Goal: Task Accomplishment & Management: Use online tool/utility

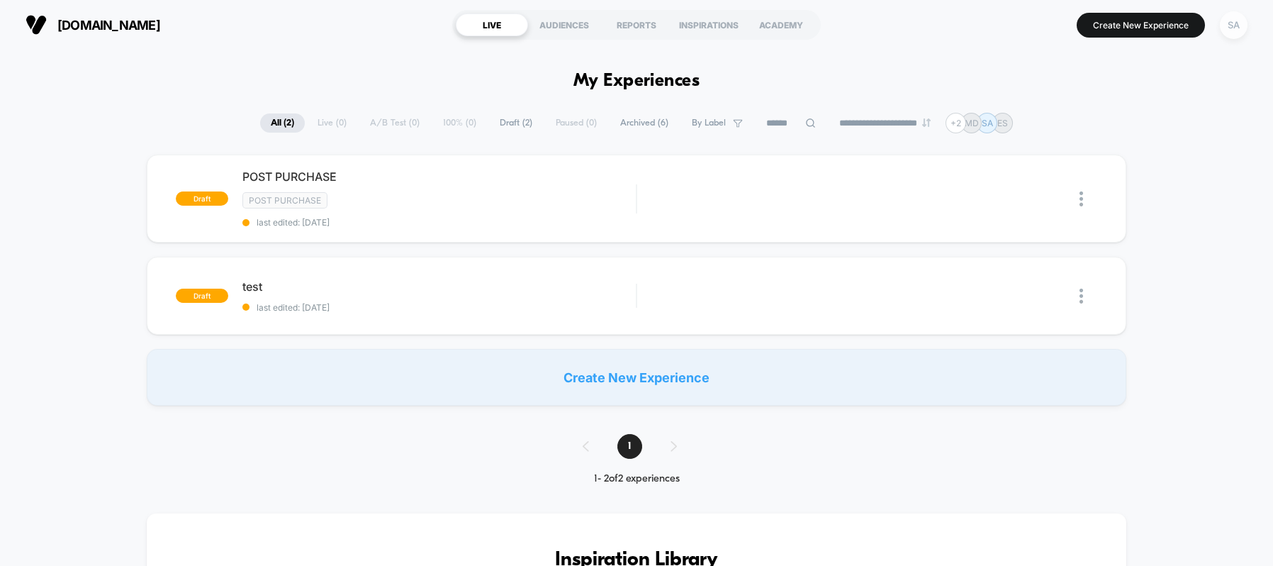
click at [1231, 27] on div "SA" at bounding box center [1234, 25] width 28 height 28
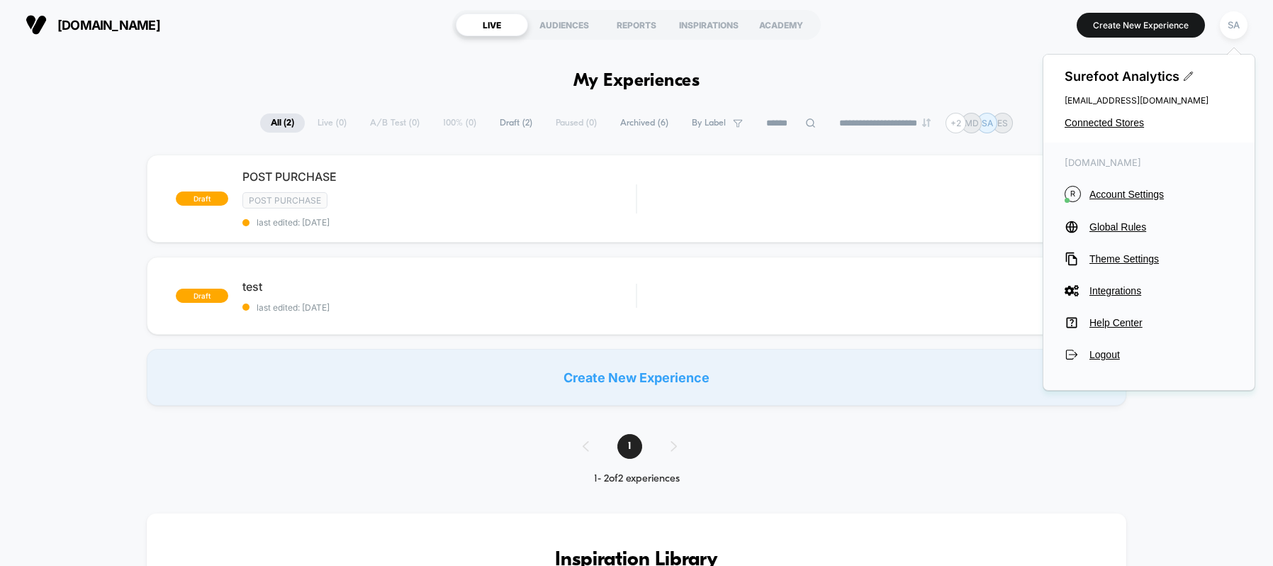
click at [1121, 128] on div "Surefoot Analytics [EMAIL_ADDRESS][DOMAIN_NAME] Connected Stores" at bounding box center [1149, 99] width 211 height 88
click at [1124, 121] on span "Connected Stores" at bounding box center [1149, 122] width 169 height 11
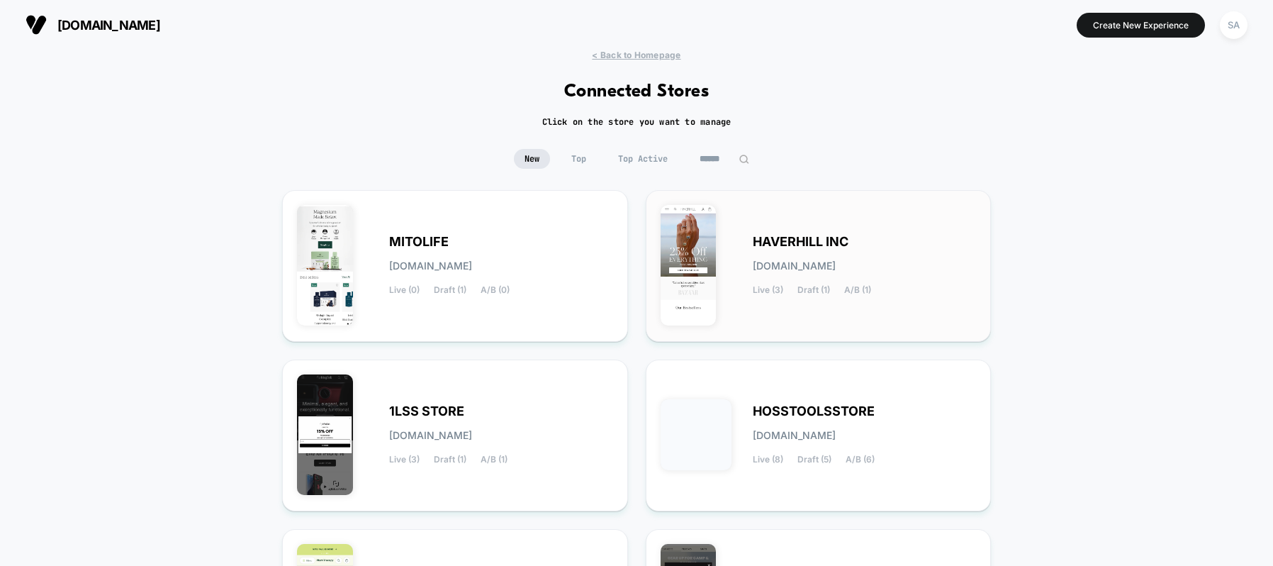
click at [896, 277] on div "HAVERHILL INC [DOMAIN_NAME] Live (3) Draft (1) A/B (1)" at bounding box center [865, 266] width 224 height 58
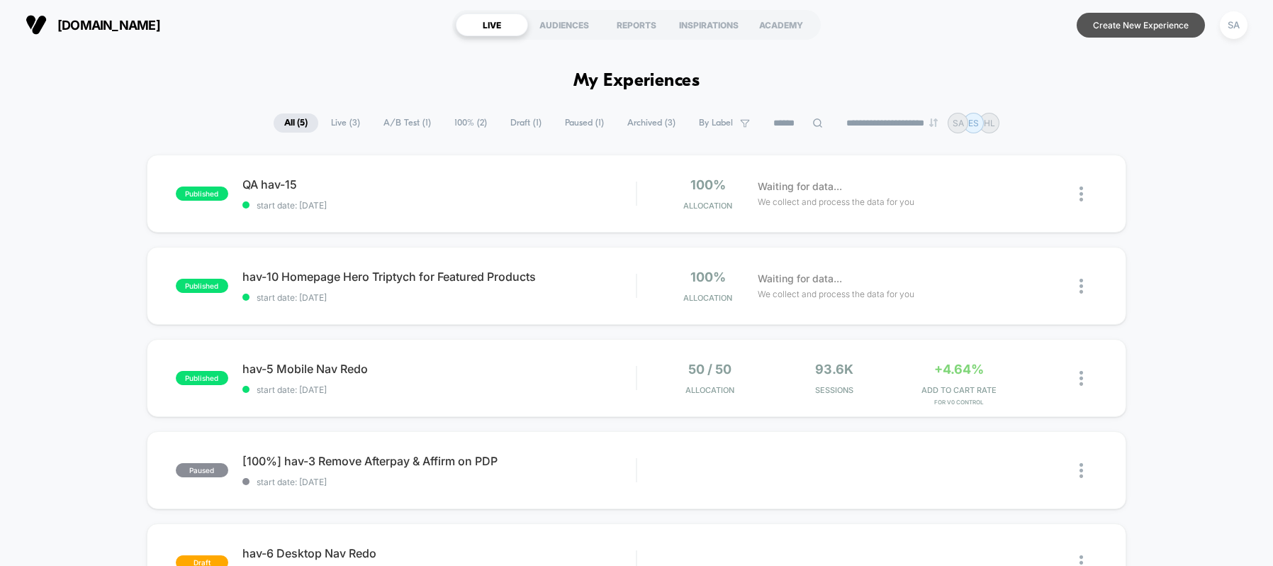
click at [1103, 30] on button "Create New Experience" at bounding box center [1141, 25] width 128 height 25
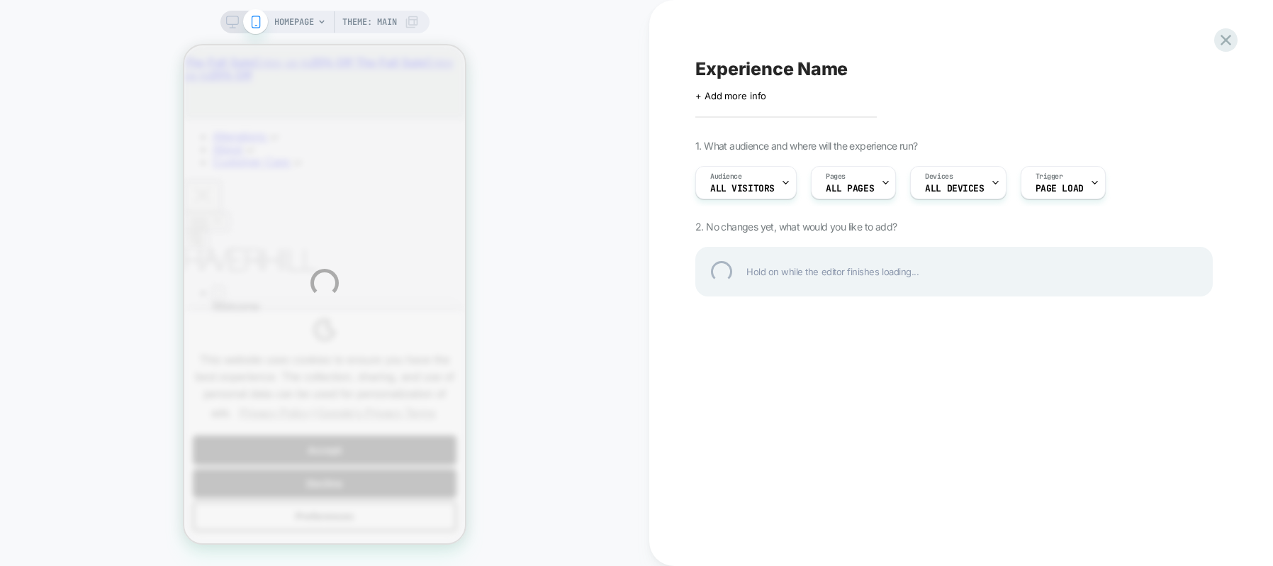
click at [868, 185] on div "HOMEPAGE Theme: MAIN Experience Name Click to edit experience details + Add mor…" at bounding box center [636, 283] width 1273 height 566
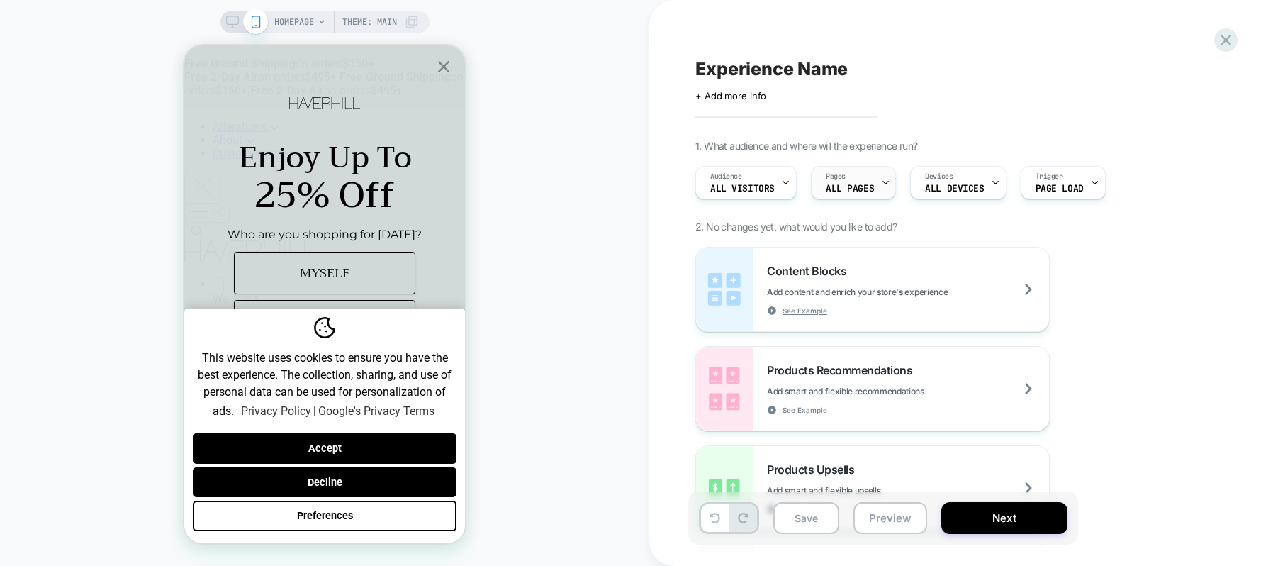
click at [883, 181] on icon at bounding box center [885, 182] width 5 height 3
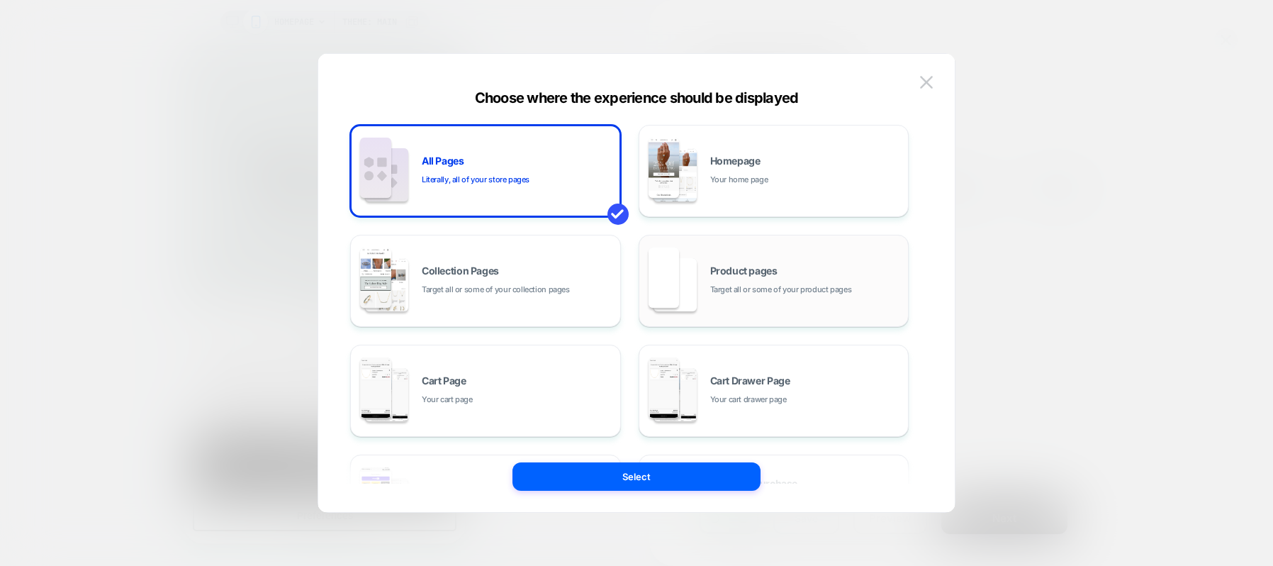
click at [771, 281] on div "Product pages Target all or some of your product pages" at bounding box center [805, 281] width 191 height 30
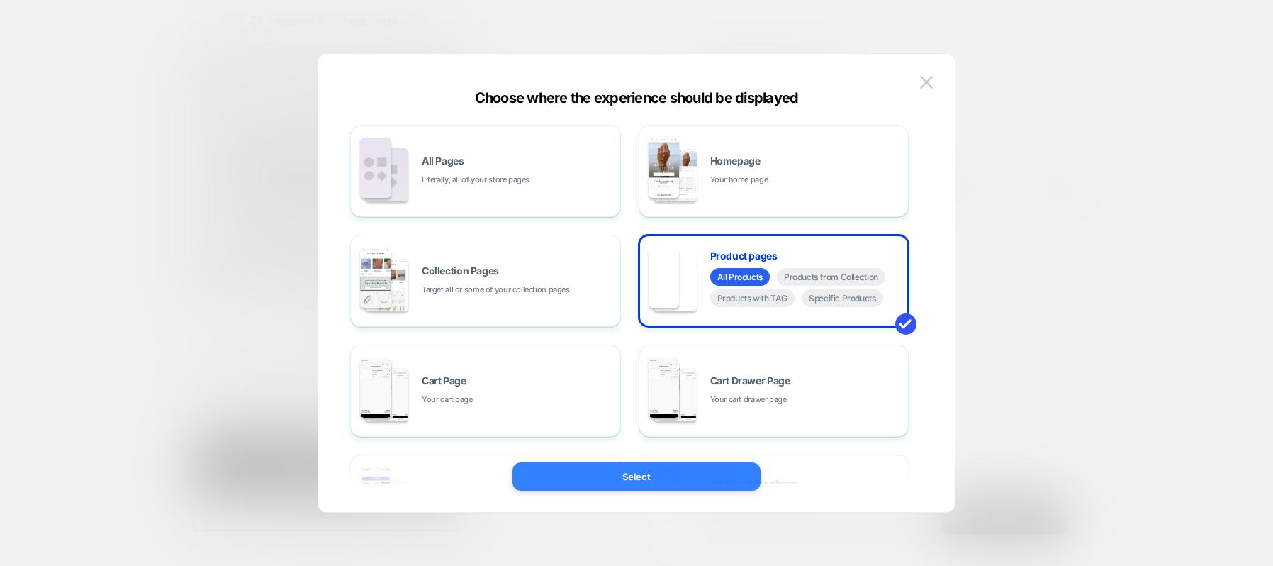
click at [696, 473] on button "Select" at bounding box center [637, 476] width 248 height 28
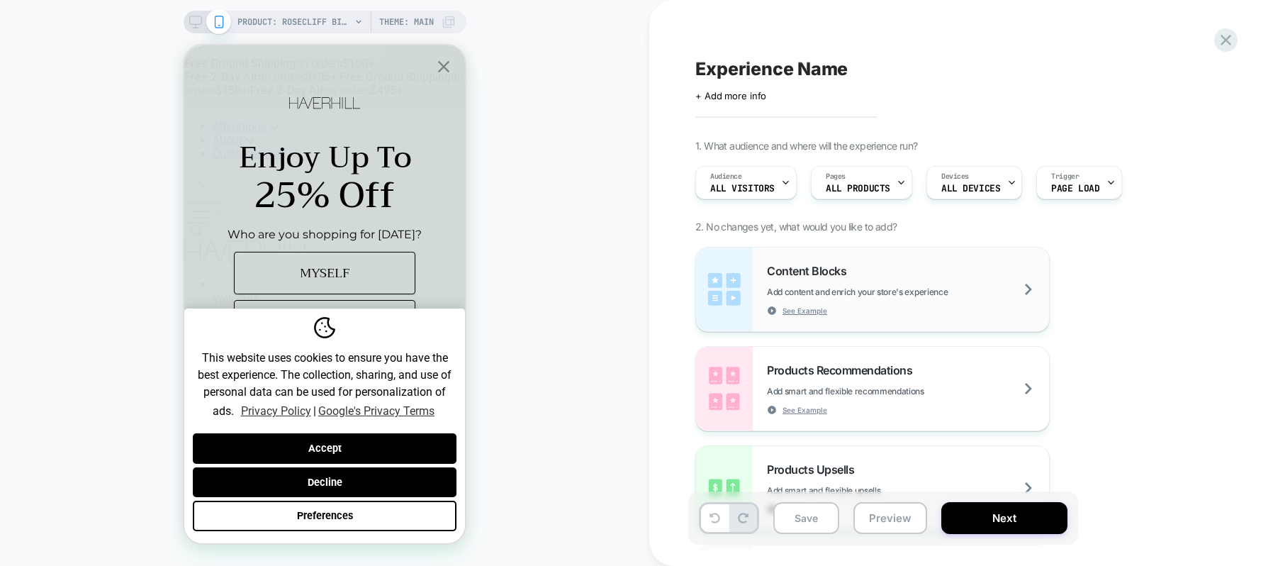
click at [1019, 290] on span "Add content and enrich your store's experience" at bounding box center [893, 291] width 252 height 11
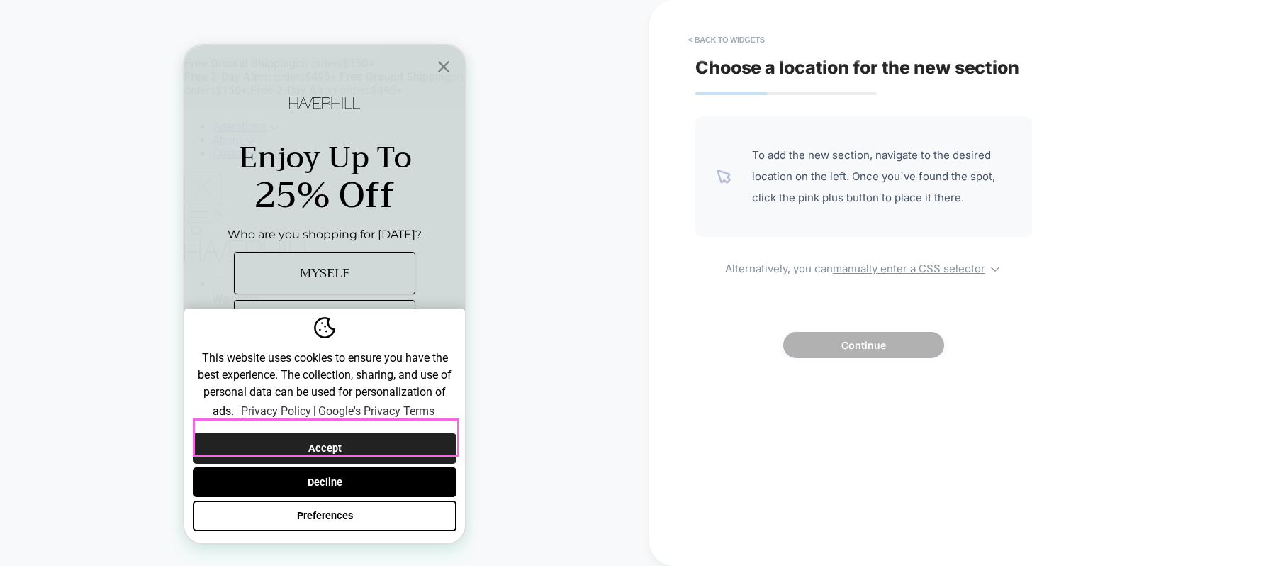
click at [381, 433] on button "Accept" at bounding box center [325, 448] width 264 height 30
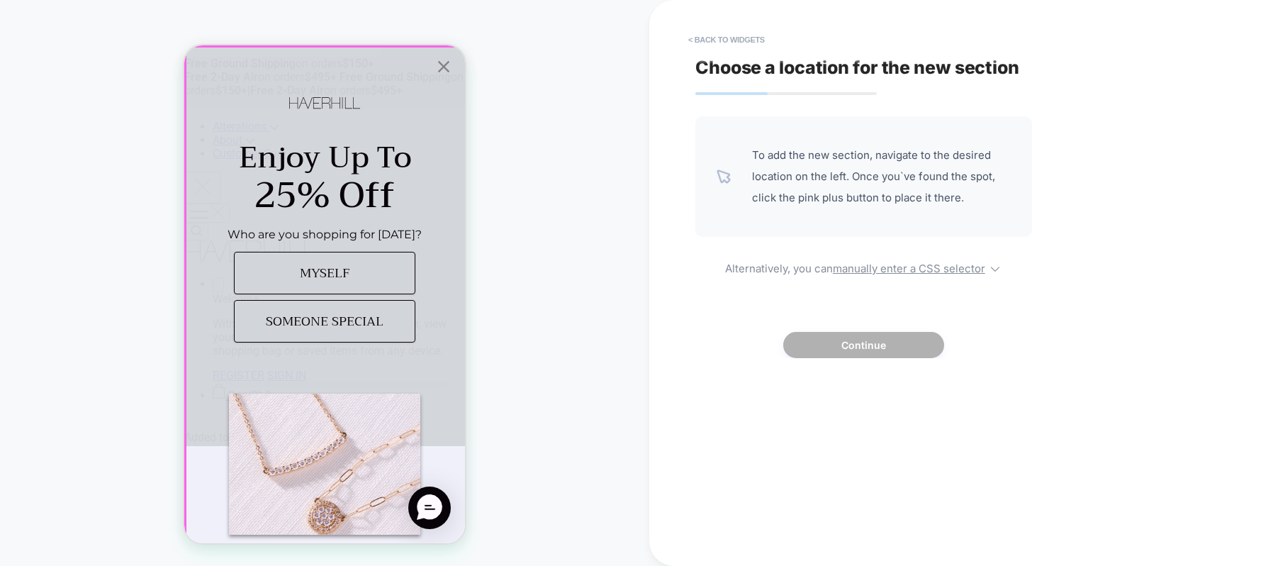
click at [444, 62] on icon "Close popup" at bounding box center [444, 67] width 20 height 20
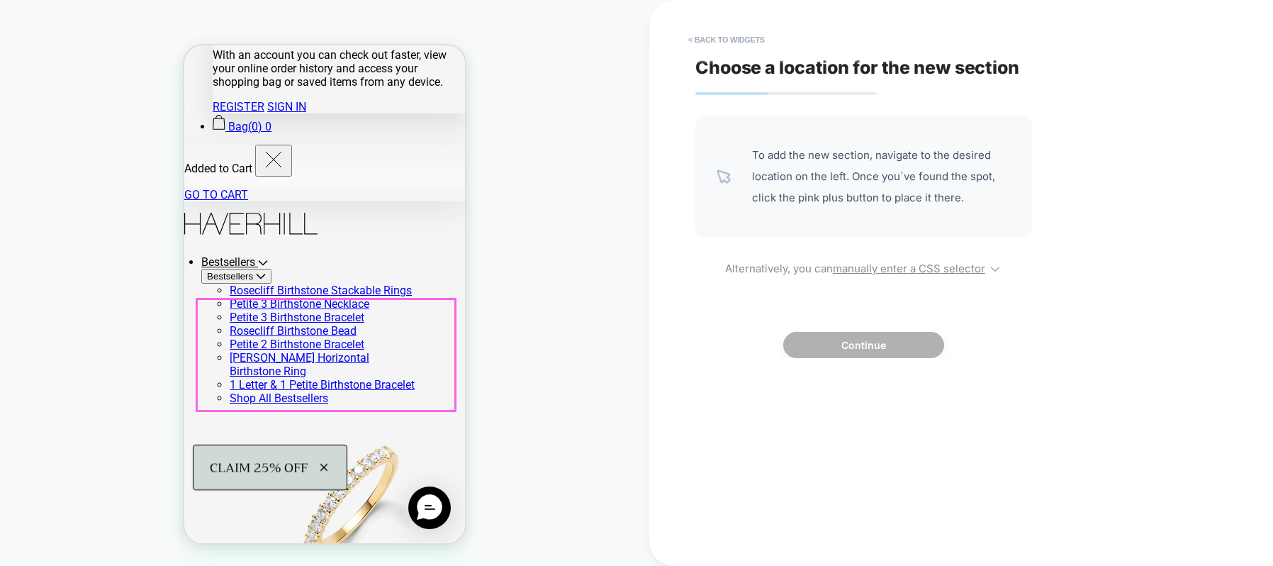
scroll to position [268, 0]
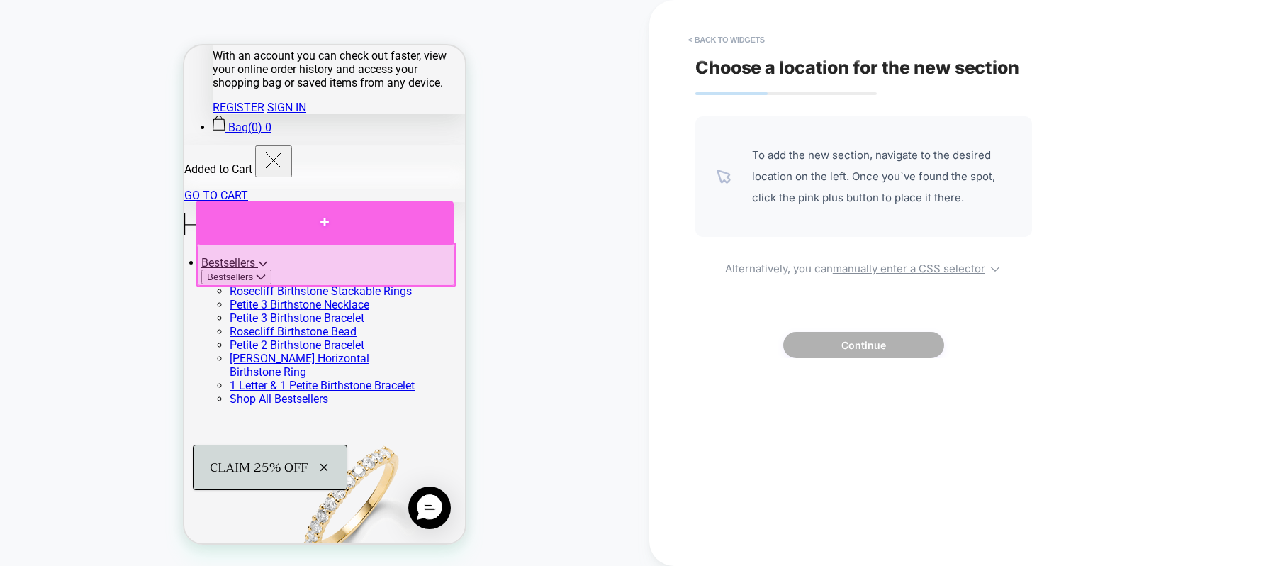
click at [328, 227] on div at bounding box center [325, 222] width 258 height 42
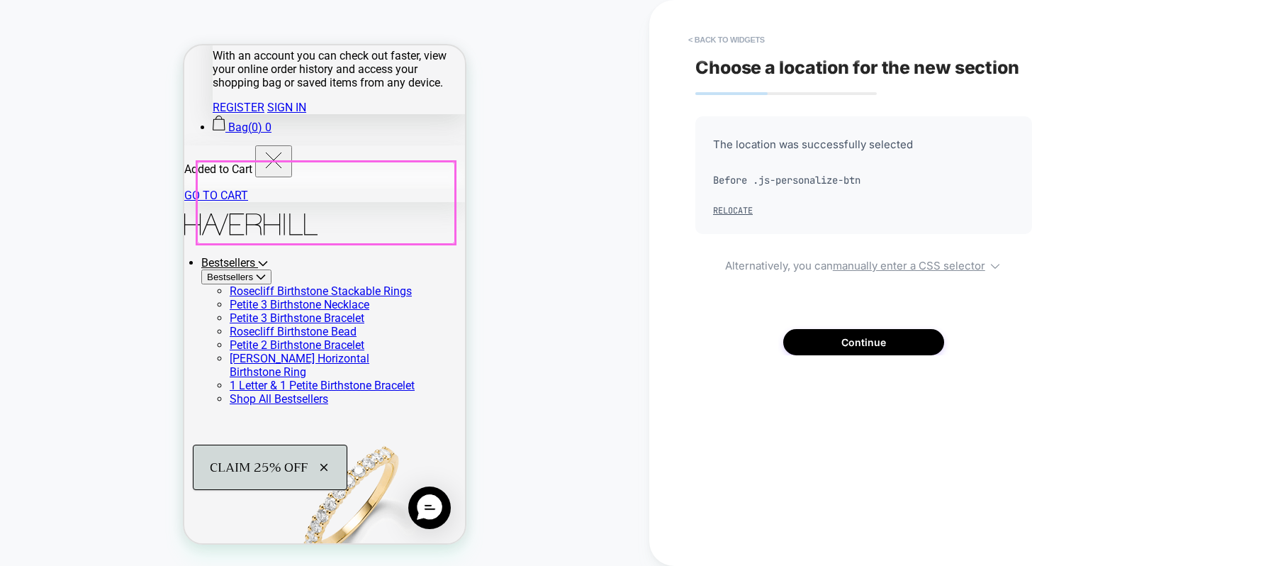
scroll to position [247, 0]
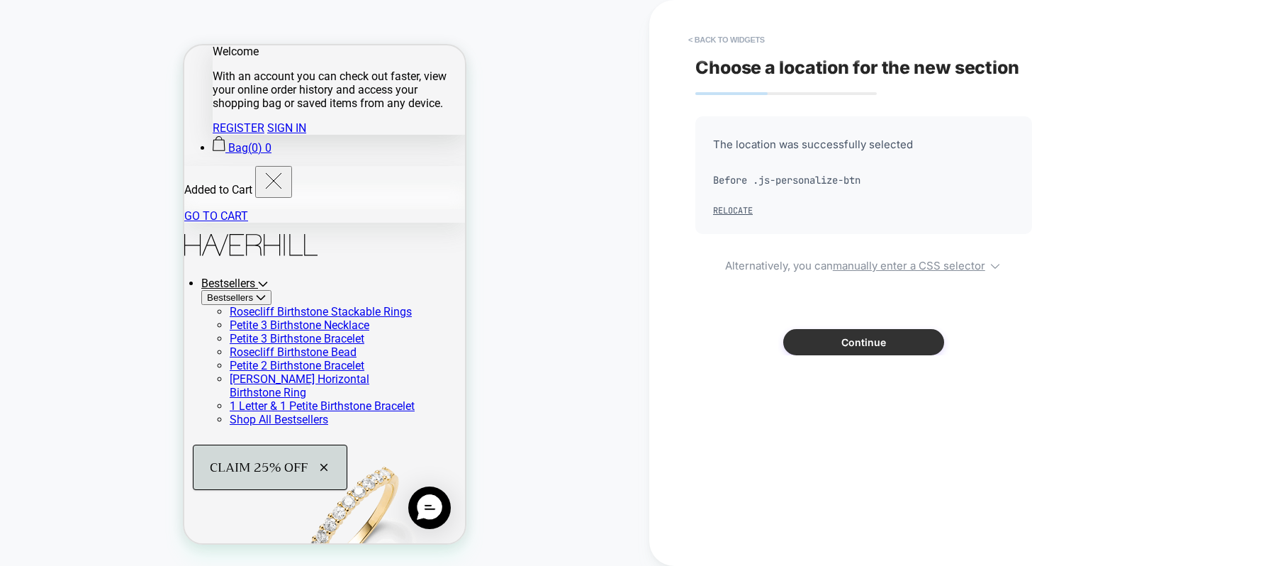
click at [901, 349] on button "Continue" at bounding box center [863, 342] width 161 height 26
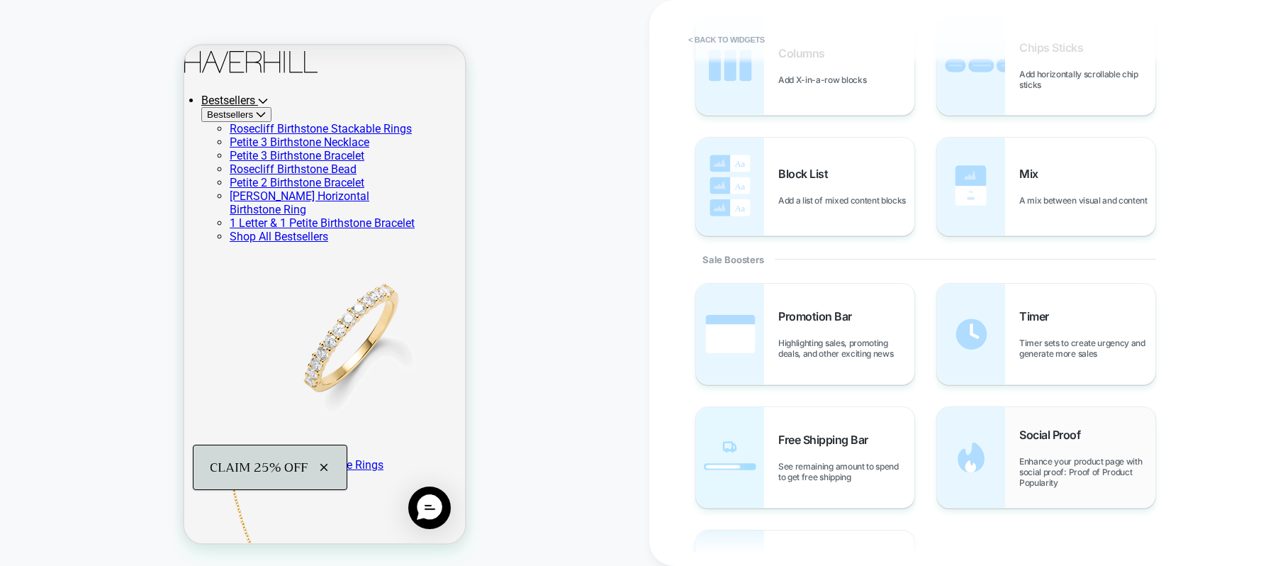
scroll to position [625, 0]
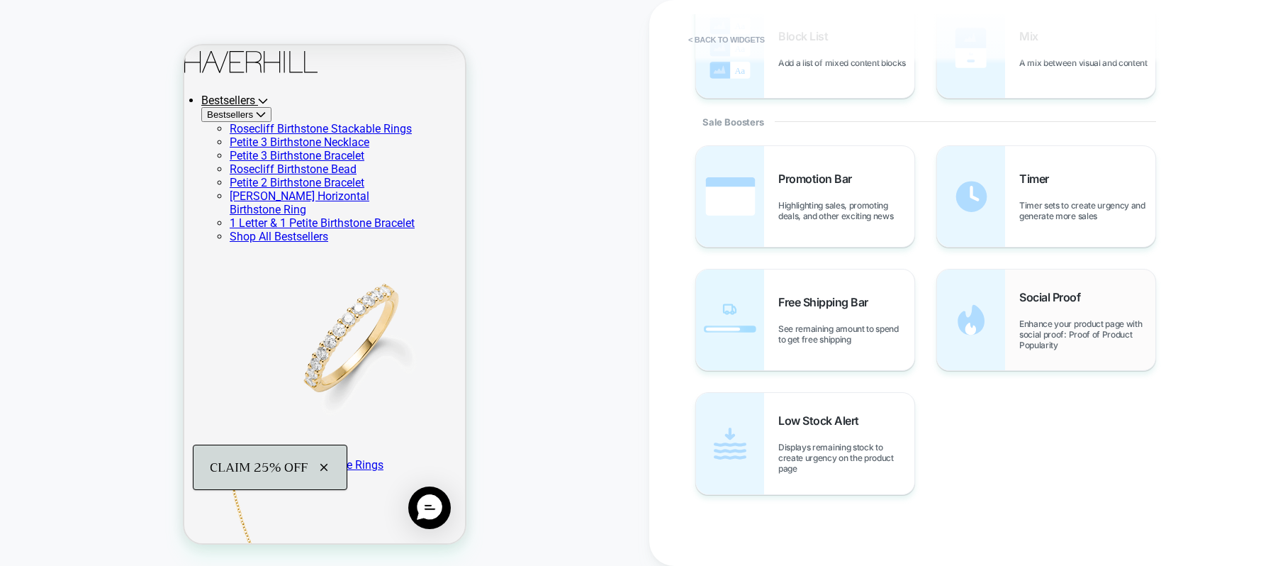
click at [1083, 291] on span "Social Proof" at bounding box center [1053, 297] width 68 height 14
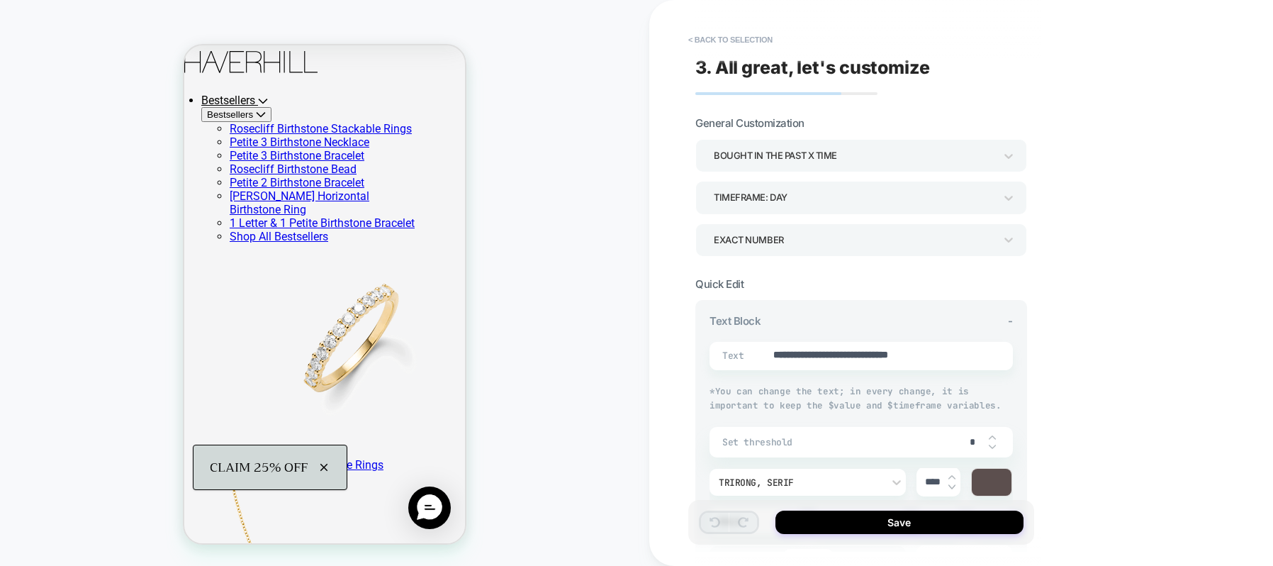
type textarea "*"
click at [854, 159] on div "bought in the past x time" at bounding box center [854, 155] width 281 height 19
